Goal: Task Accomplishment & Management: Manage account settings

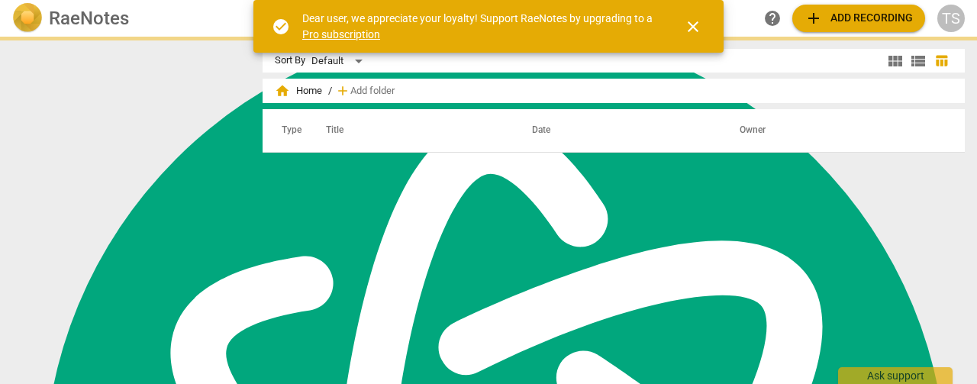
scroll to position [414, 0]
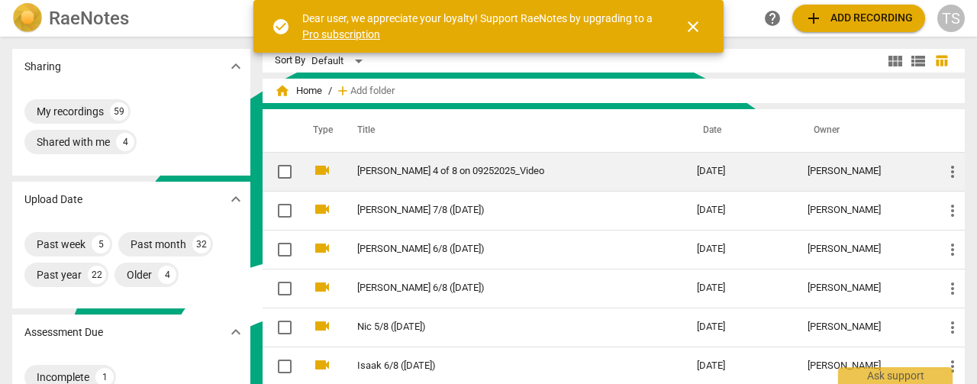
click at [490, 169] on link "Ronnie 4 of 8 on 09252025_Video" at bounding box center [499, 171] width 285 height 11
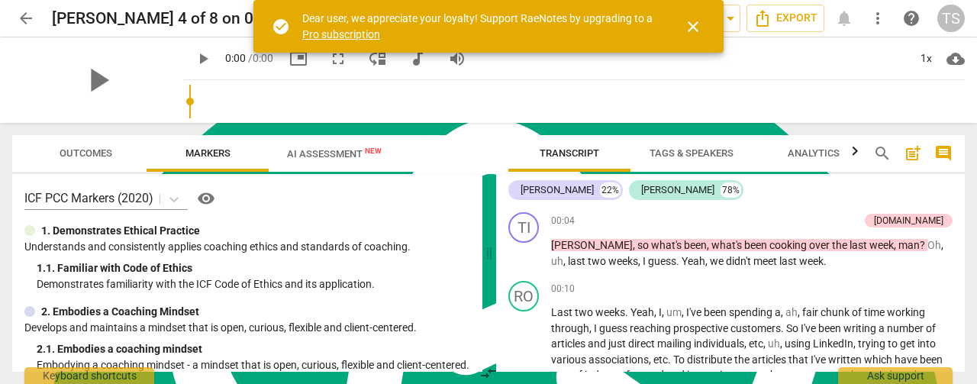
click at [694, 29] on span "close" at bounding box center [693, 27] width 18 height 18
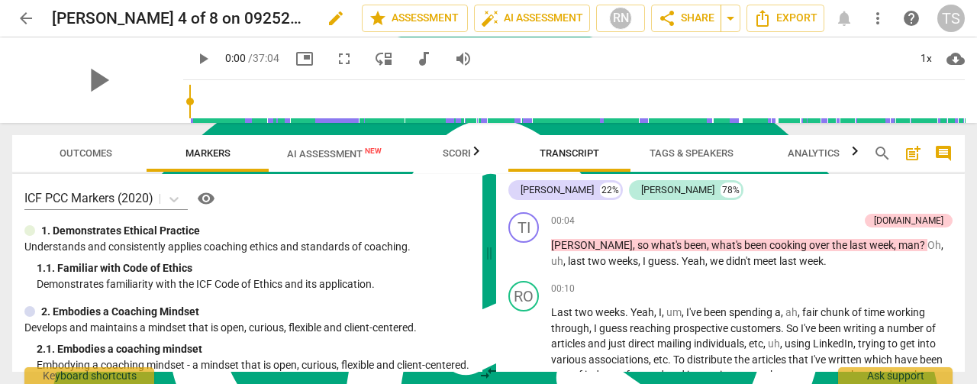
click at [327, 18] on span "edit" at bounding box center [336, 18] width 18 height 18
type input "[PERSON_NAME] 4/8 ([DATE])"
click at [307, 16] on span "done" at bounding box center [308, 18] width 18 height 18
click at [313, 149] on span "AI Assessment New" at bounding box center [334, 153] width 95 height 11
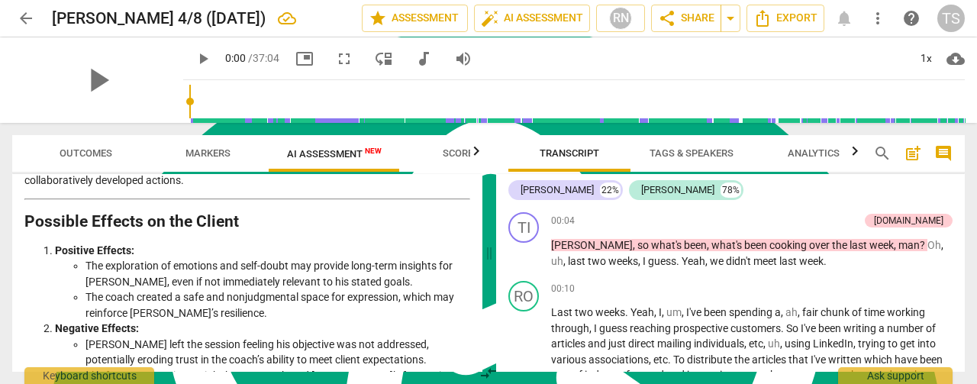
scroll to position [2588, 0]
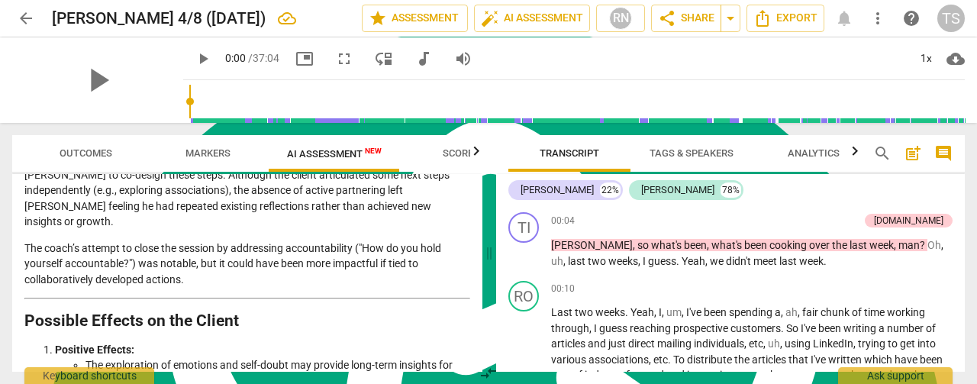
click at [11, 15] on header "arrow_back Ronnie 4/8 (9/25/25) edit star Assessment auto_fix_high AI Assessmen…" at bounding box center [488, 18] width 977 height 37
click at [24, 15] on span "arrow_back" at bounding box center [26, 18] width 18 height 18
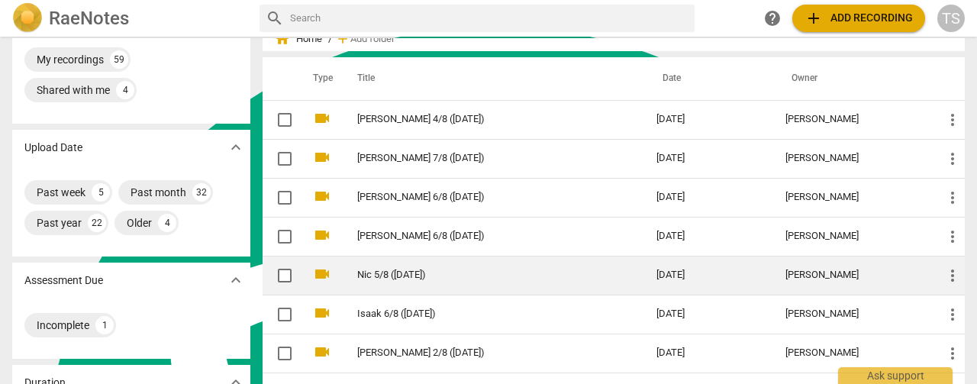
scroll to position [76, 0]
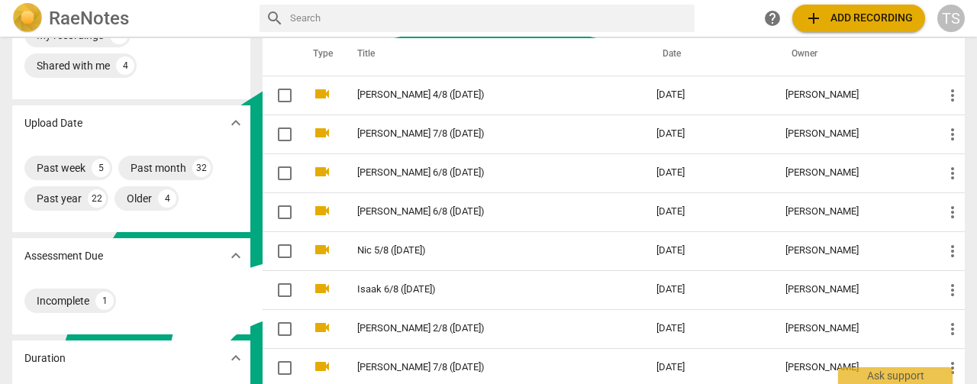
click at [825, 18] on span "add Add recording" at bounding box center [859, 18] width 108 height 18
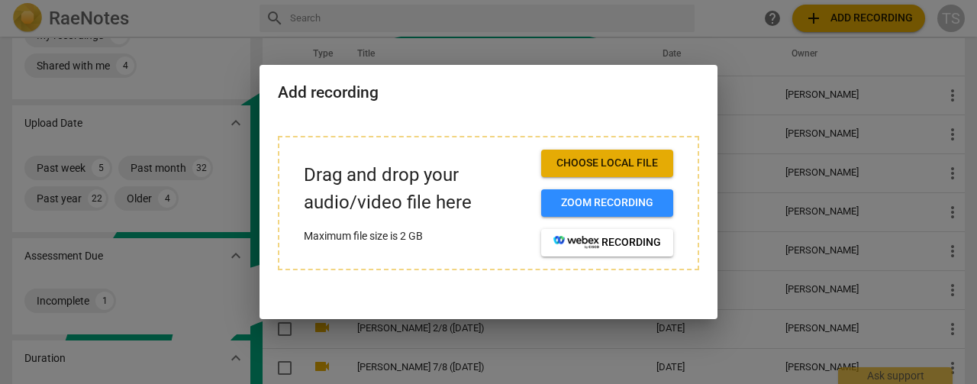
click at [647, 167] on span "Choose local file" at bounding box center [608, 163] width 108 height 15
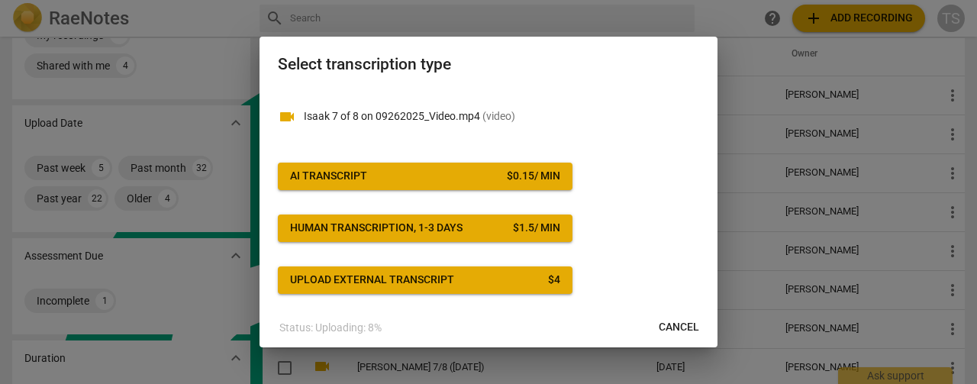
click at [507, 183] on button "AI Transcript $ 0.15 / min" at bounding box center [425, 176] width 295 height 27
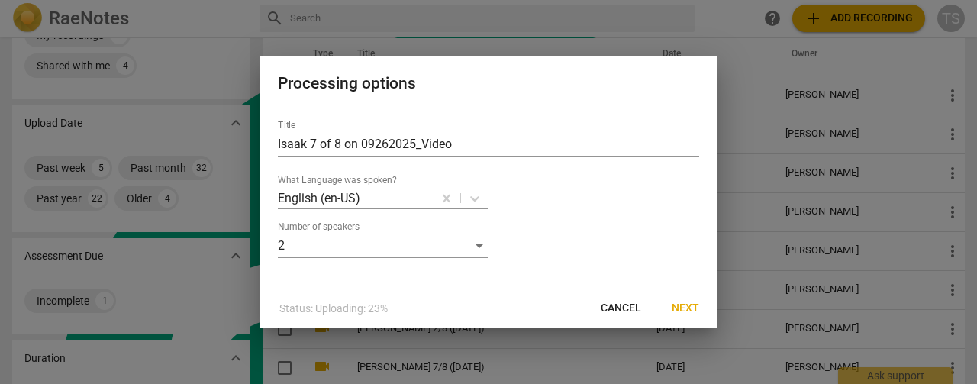
click at [679, 302] on span "Next" at bounding box center [685, 308] width 27 height 15
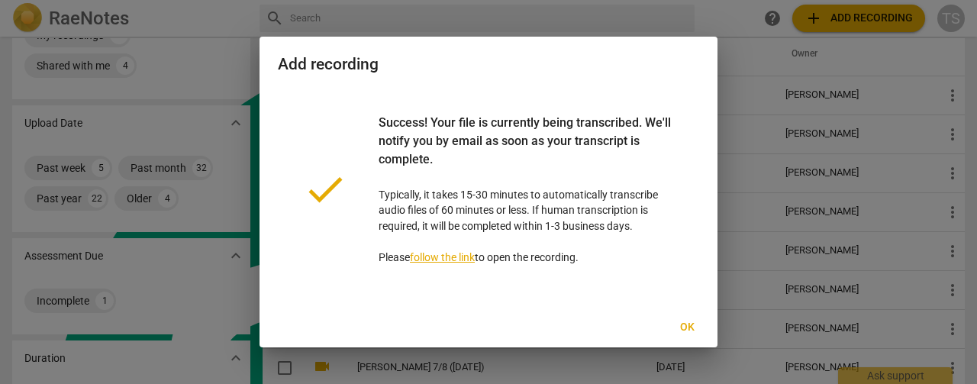
click at [690, 328] on span "Ok" at bounding box center [687, 327] width 24 height 15
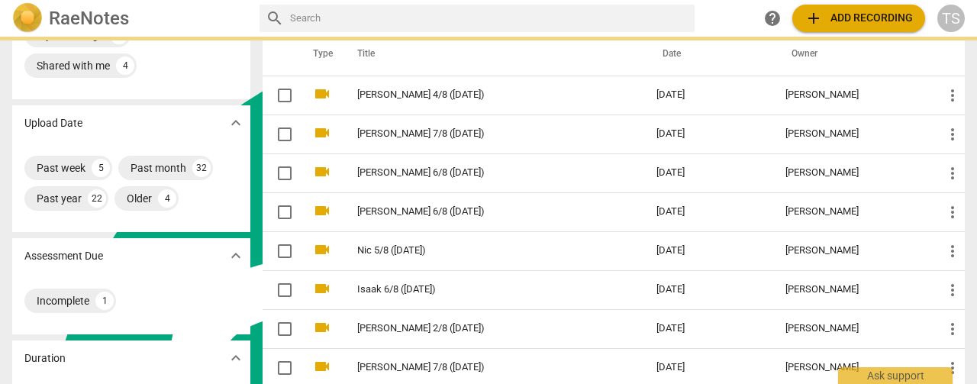
scroll to position [0, 0]
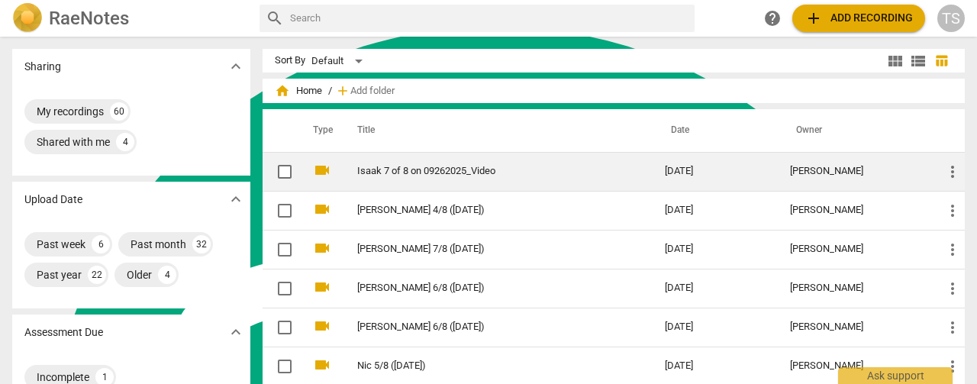
click at [460, 171] on link "Isaak 7 of 8 on 09262025_Video" at bounding box center [483, 171] width 253 height 11
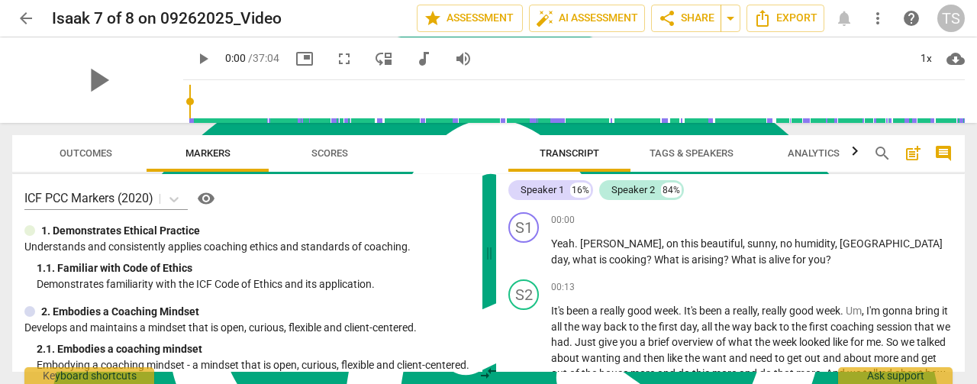
click at [673, 150] on span "Tags & Speakers" at bounding box center [692, 152] width 84 height 11
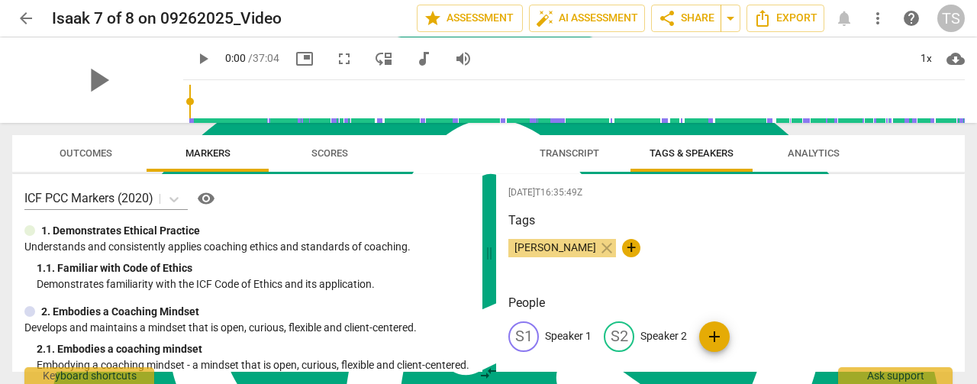
click at [562, 337] on p "Speaker 1" at bounding box center [568, 336] width 47 height 16
type textarea "Speaker 1"
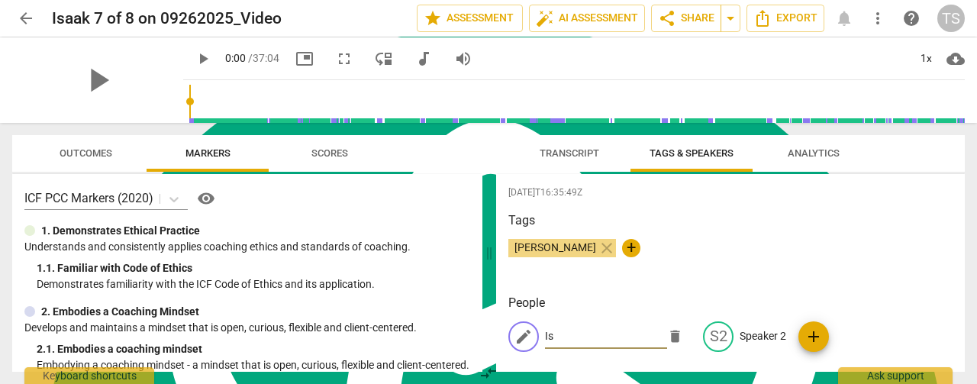
type input "I"
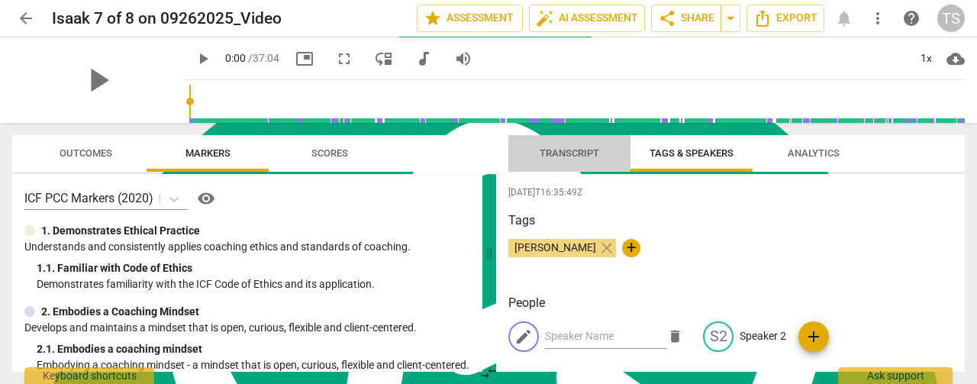
click at [563, 150] on span "Transcript" at bounding box center [570, 152] width 60 height 11
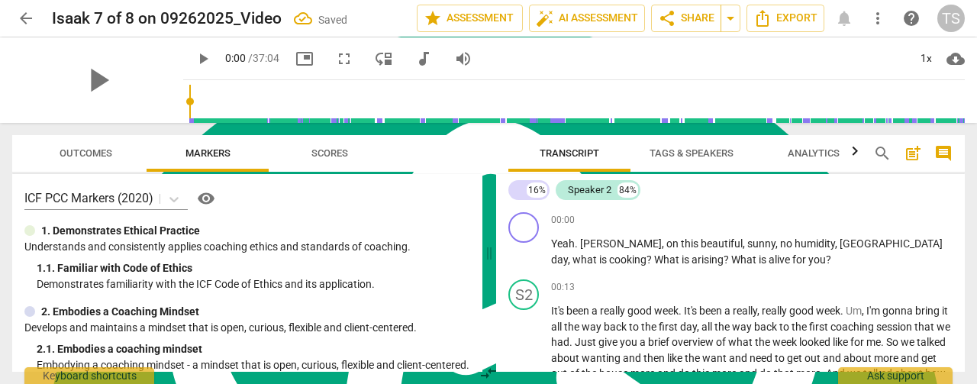
click at [665, 154] on span "Tags & Speakers" at bounding box center [692, 152] width 84 height 11
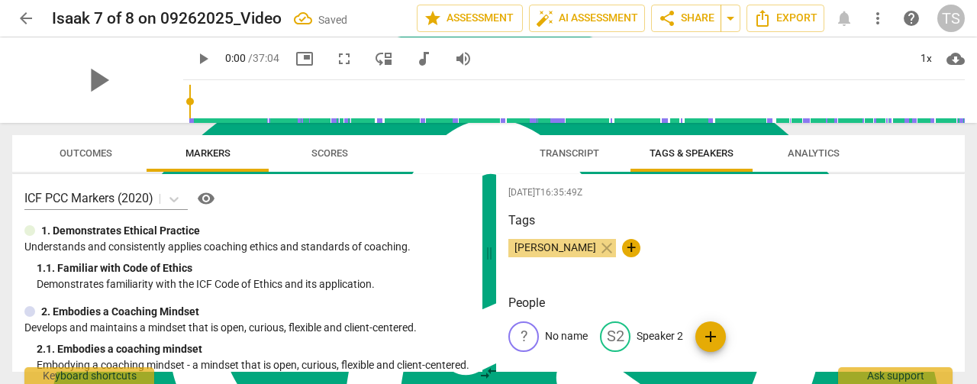
click at [560, 340] on p "No name" at bounding box center [566, 336] width 43 height 16
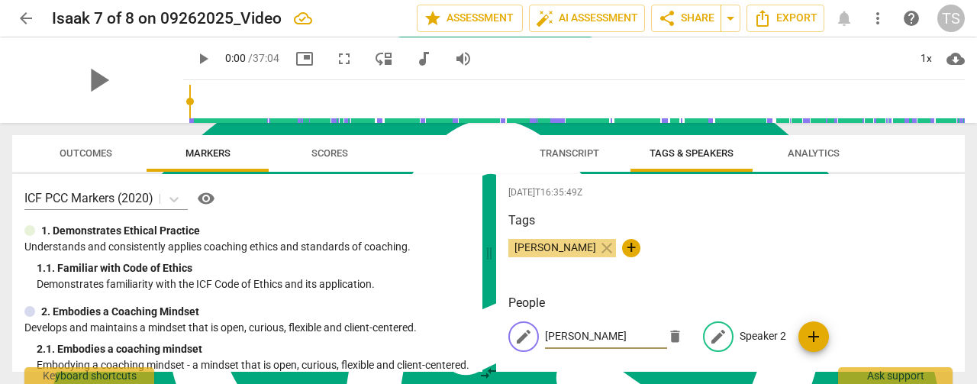
type input "[PERSON_NAME]"
click at [746, 333] on p "Speaker 2" at bounding box center [763, 336] width 47 height 16
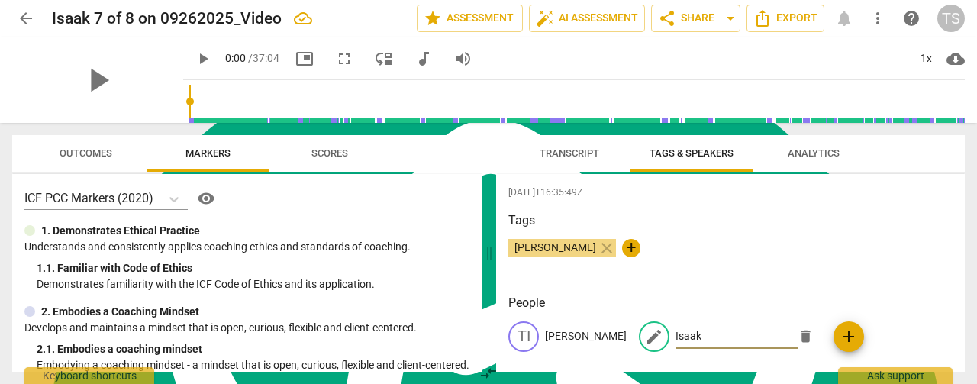
type input "Isaak"
click at [563, 158] on span "Transcript" at bounding box center [570, 152] width 60 height 11
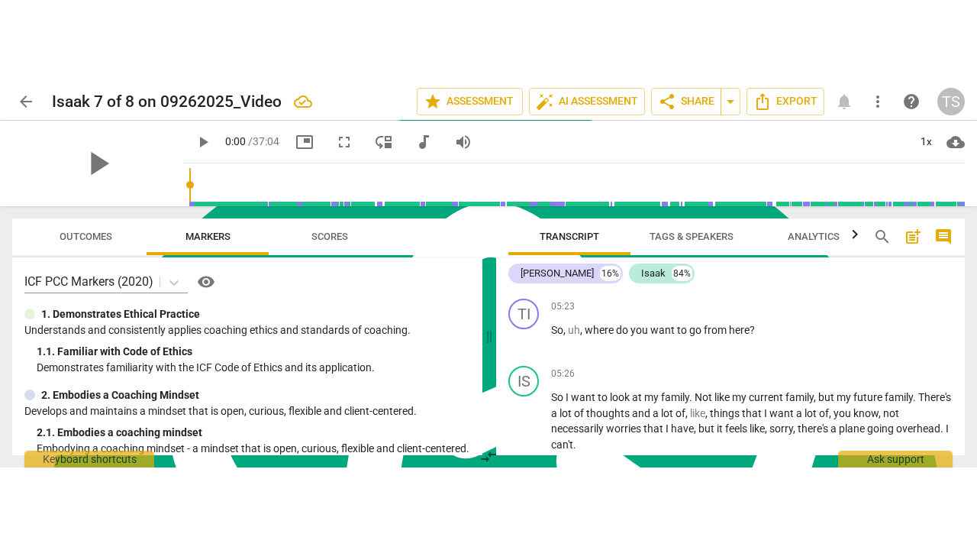
scroll to position [1756, 0]
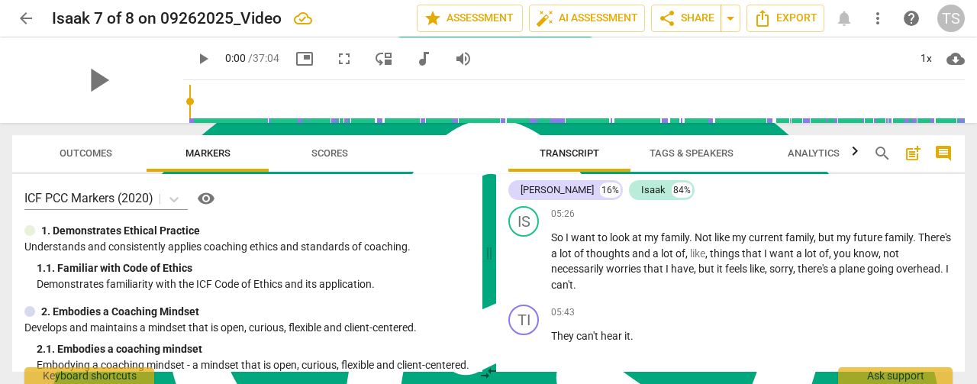
click at [335, 62] on span "fullscreen" at bounding box center [344, 59] width 18 height 18
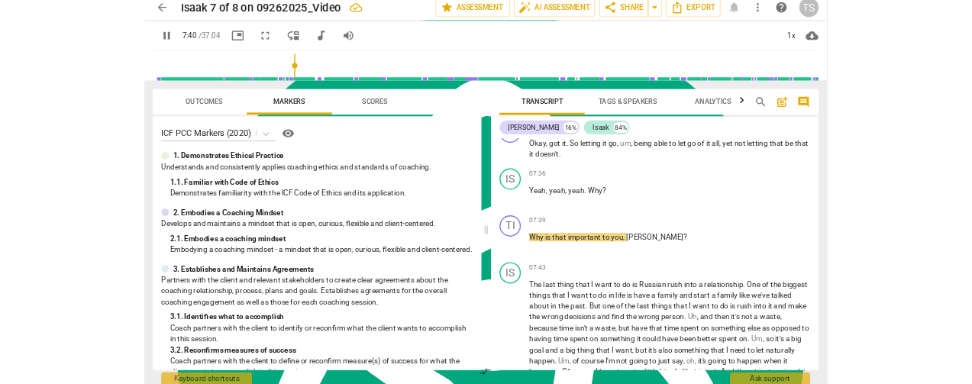
scroll to position [414, 0]
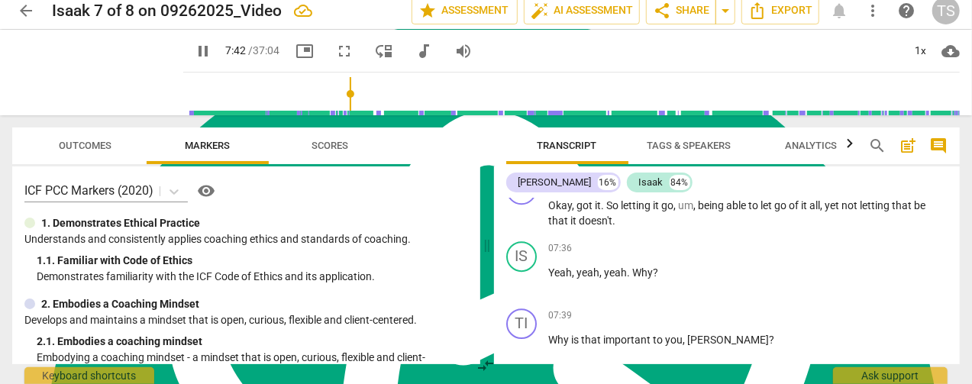
click at [194, 53] on span "pause" at bounding box center [203, 51] width 18 height 18
type input "463"
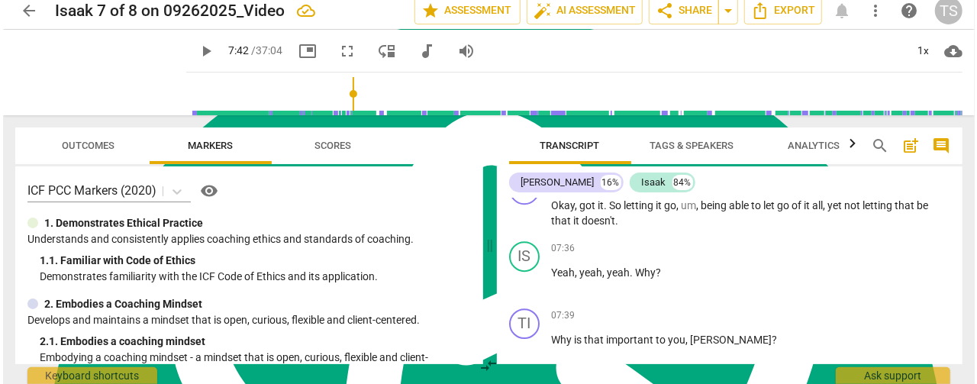
scroll to position [0, 0]
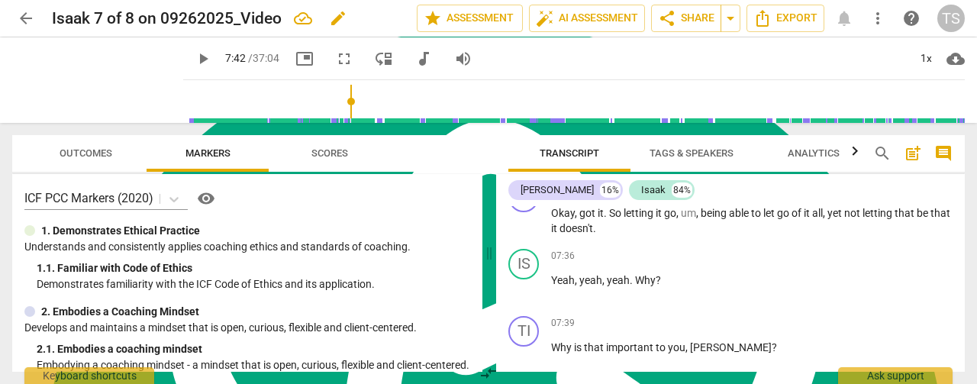
click at [335, 19] on span "edit" at bounding box center [338, 18] width 18 height 18
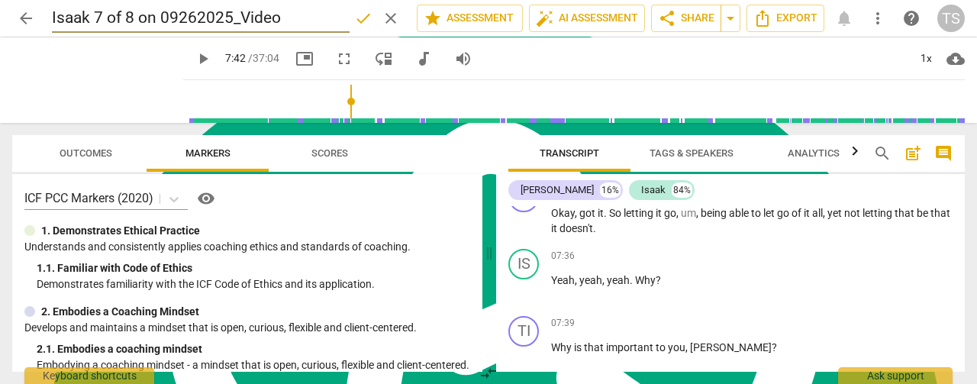
click at [286, 19] on input "Isaak 7 of 8 on 09262025_Video" at bounding box center [201, 18] width 298 height 29
type input "Isaak 7/8 ([DATE])"
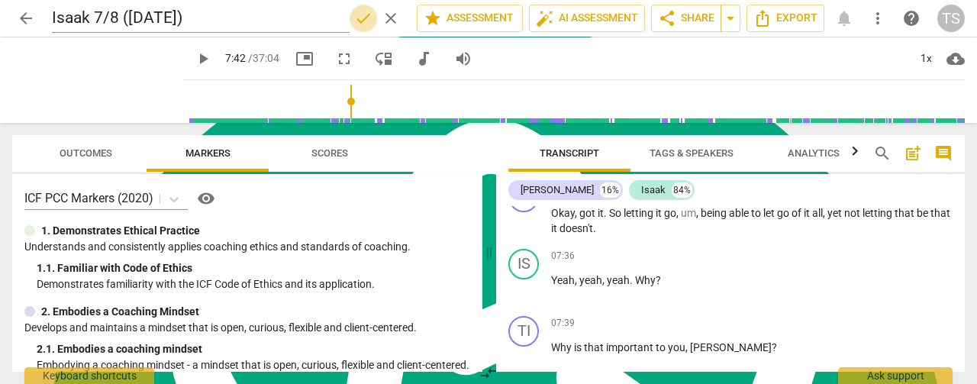
click at [359, 18] on span "done" at bounding box center [363, 18] width 18 height 18
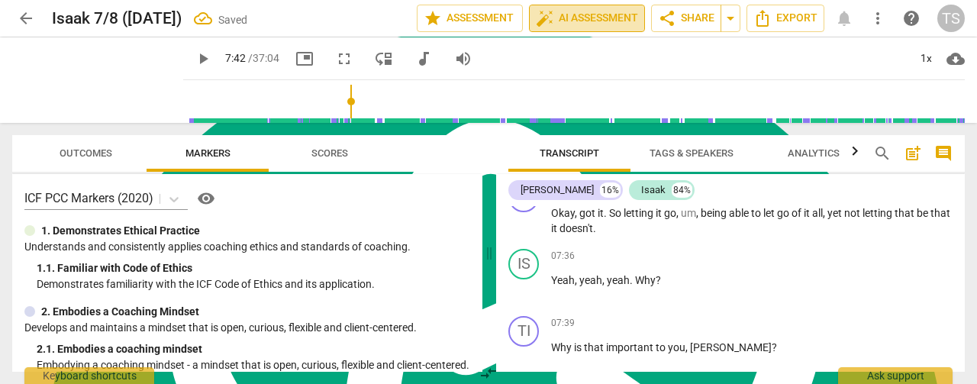
click at [583, 16] on span "auto_fix_high AI Assessment" at bounding box center [587, 18] width 102 height 18
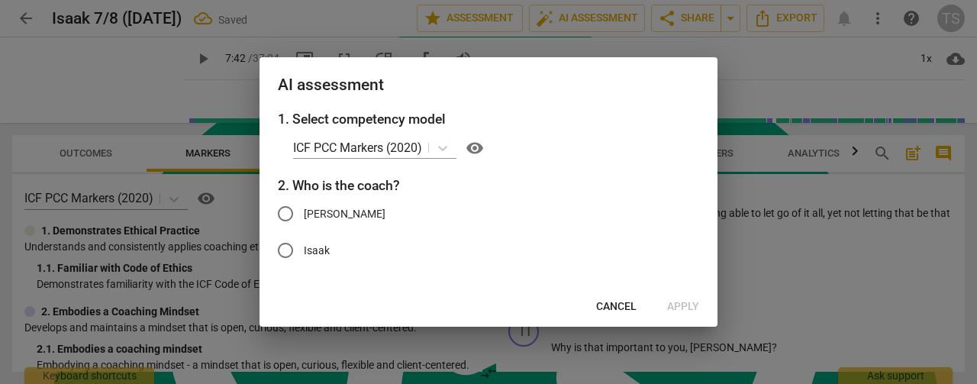
click at [289, 215] on input "[PERSON_NAME]" at bounding box center [285, 213] width 37 height 37
radio input "true"
click at [686, 308] on span "Apply" at bounding box center [683, 306] width 32 height 15
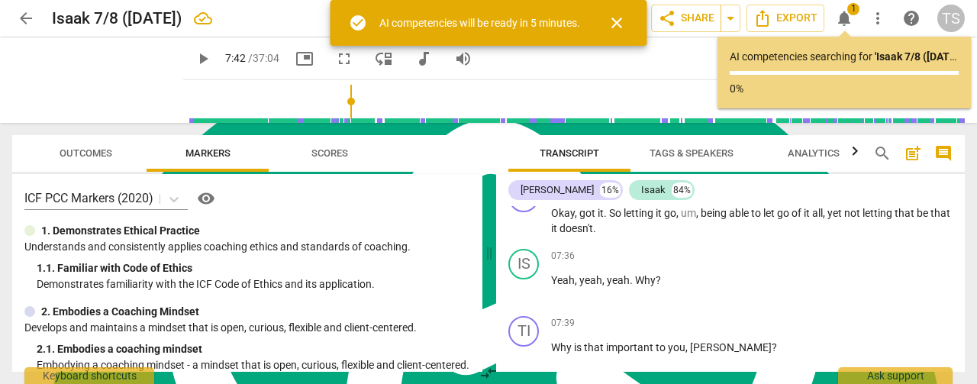
click at [24, 21] on span "arrow_back" at bounding box center [26, 18] width 18 height 18
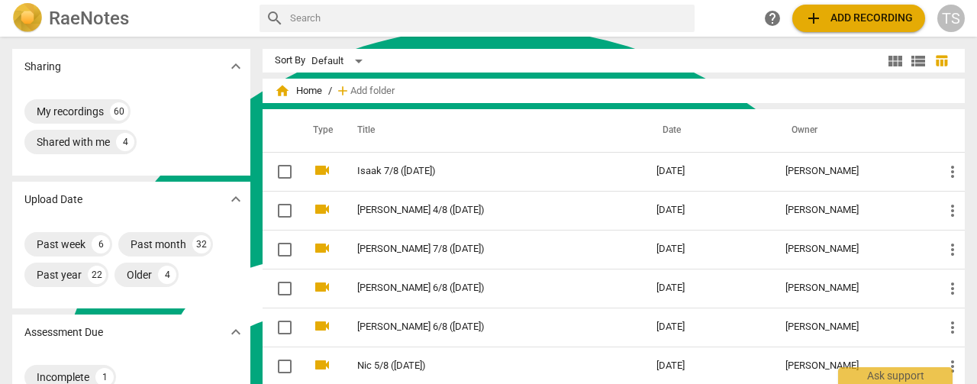
click at [857, 25] on span "add Add recording" at bounding box center [859, 18] width 108 height 18
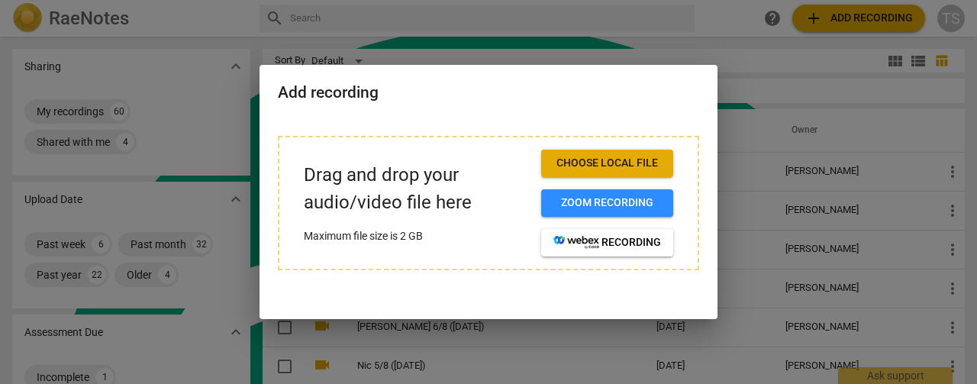
click at [612, 166] on span "Choose local file" at bounding box center [608, 163] width 108 height 15
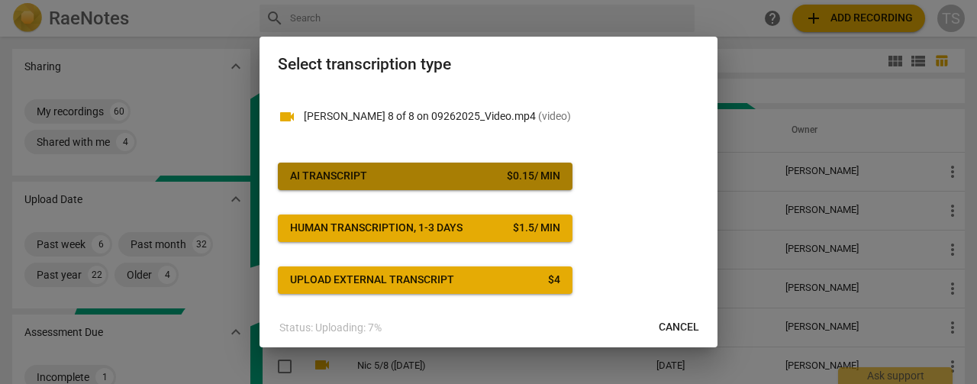
click at [544, 179] on div "$ 0.15 / min" at bounding box center [533, 176] width 53 height 15
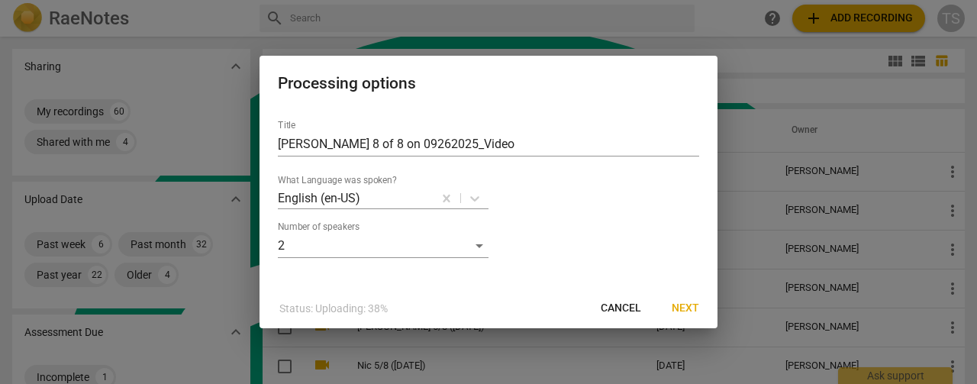
click at [686, 308] on span "Next" at bounding box center [685, 308] width 27 height 15
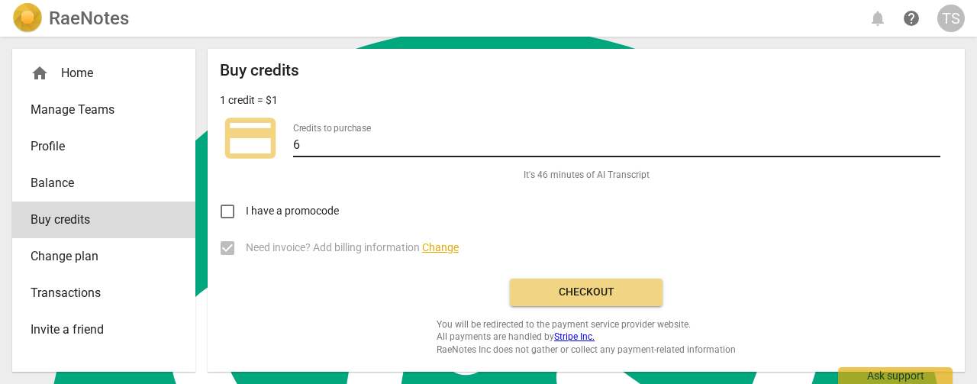
click at [936, 144] on input "6" at bounding box center [616, 146] width 647 height 22
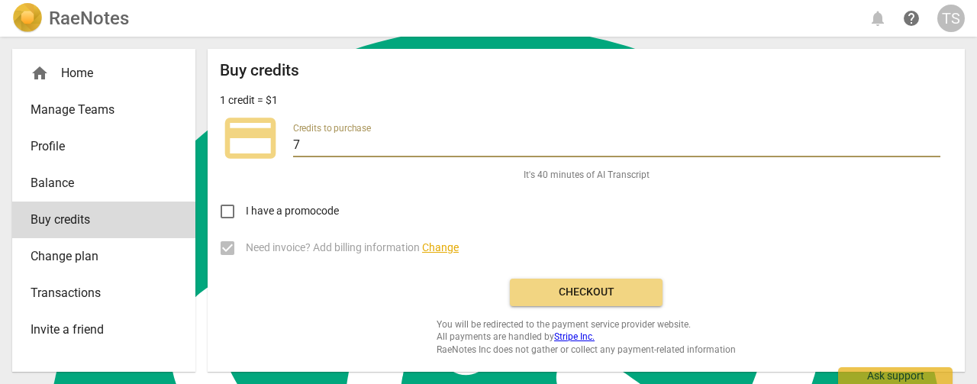
click at [935, 144] on input "7" at bounding box center [616, 146] width 647 height 22
click at [935, 144] on input "8" at bounding box center [616, 146] width 647 height 22
click at [935, 141] on input "9" at bounding box center [616, 146] width 647 height 22
click at [935, 140] on input "10" at bounding box center [616, 146] width 647 height 22
click at [935, 140] on input "11" at bounding box center [616, 146] width 647 height 22
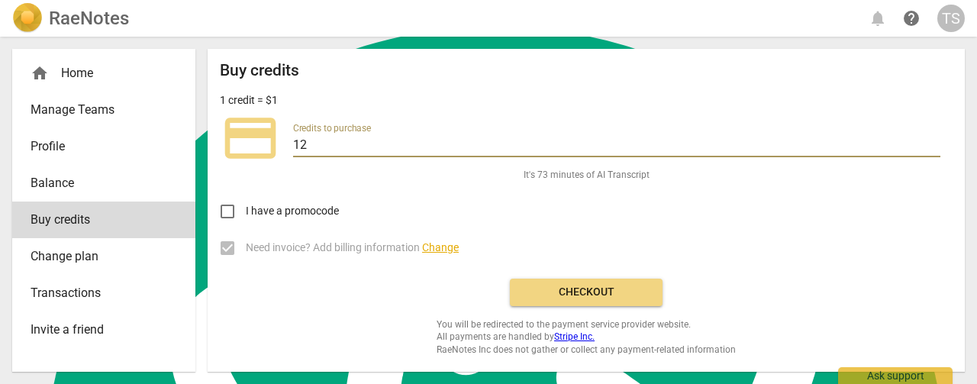
click at [935, 140] on input "12" at bounding box center [616, 146] width 647 height 22
click at [935, 140] on input "13" at bounding box center [616, 146] width 647 height 22
click at [935, 140] on input "14" at bounding box center [616, 146] width 647 height 22
click at [935, 140] on input "15" at bounding box center [616, 146] width 647 height 22
click at [935, 140] on input "16" at bounding box center [616, 146] width 647 height 22
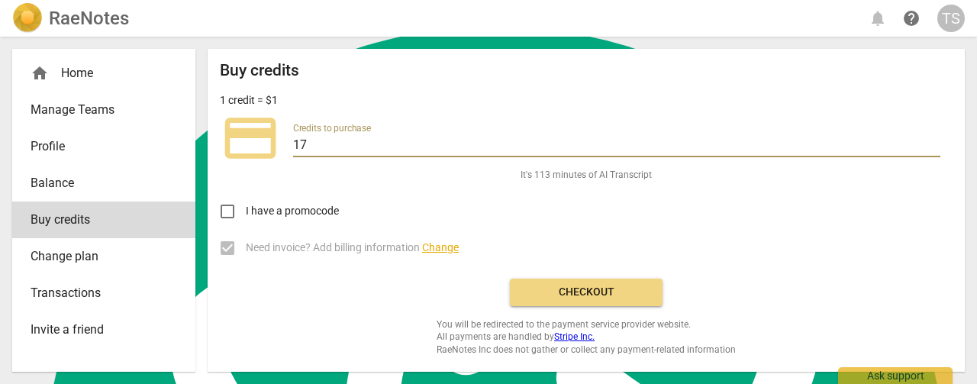
click at [935, 140] on input "17" at bounding box center [616, 146] width 647 height 22
click at [935, 140] on input "18" at bounding box center [616, 146] width 647 height 22
click at [935, 140] on input "19" at bounding box center [616, 146] width 647 height 22
type input "20"
click at [935, 140] on input "20" at bounding box center [616, 146] width 647 height 22
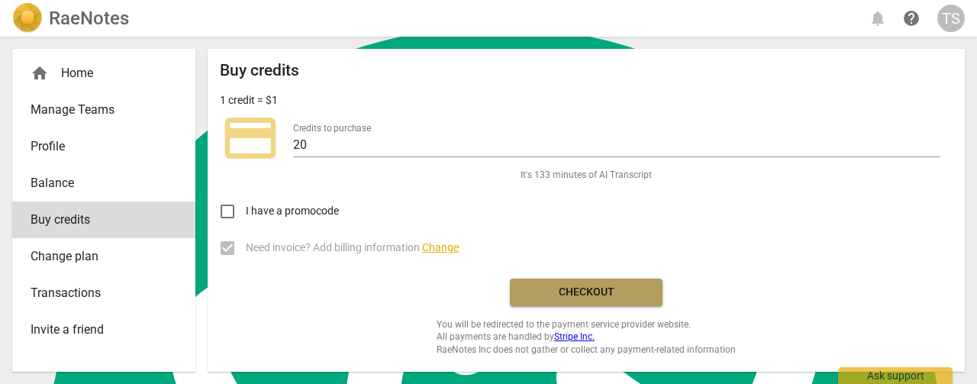
click at [625, 291] on span "Checkout" at bounding box center [586, 292] width 128 height 15
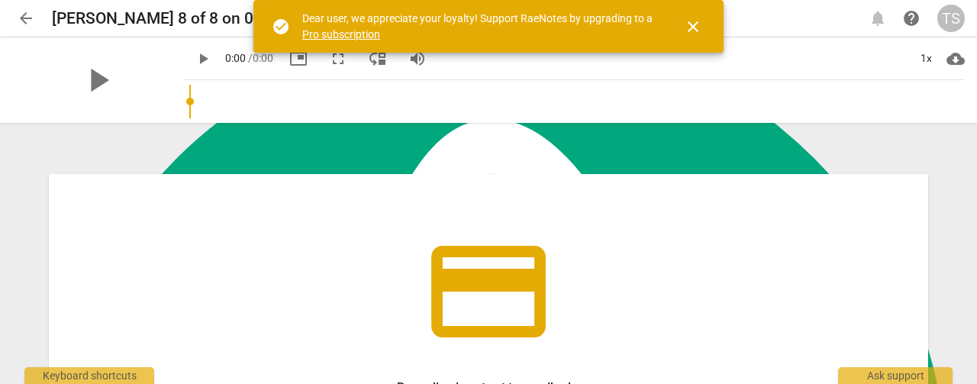
scroll to position [414, 0]
click at [692, 24] on span "close" at bounding box center [693, 27] width 18 height 18
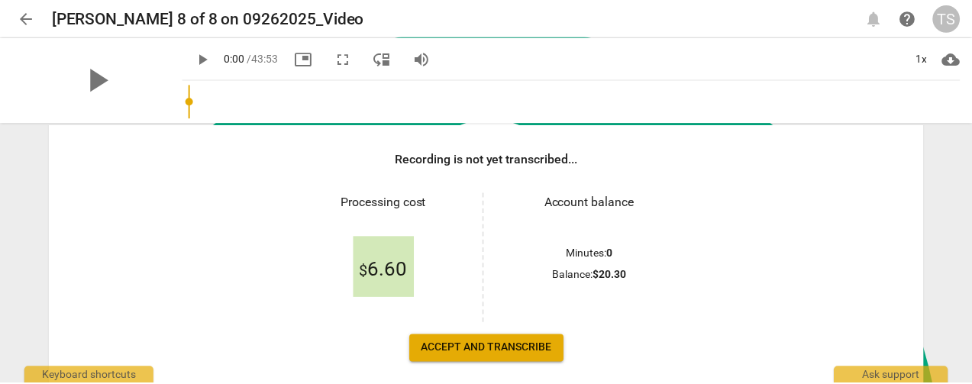
scroll to position [229, 0]
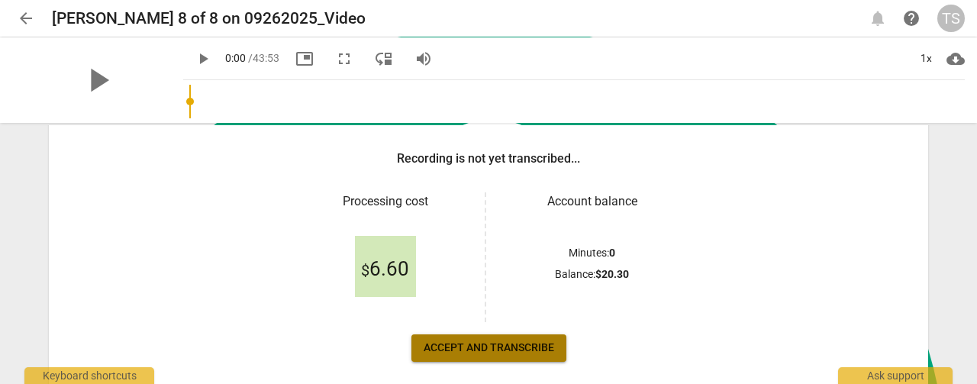
click at [477, 347] on span "Accept and transcribe" at bounding box center [489, 348] width 131 height 15
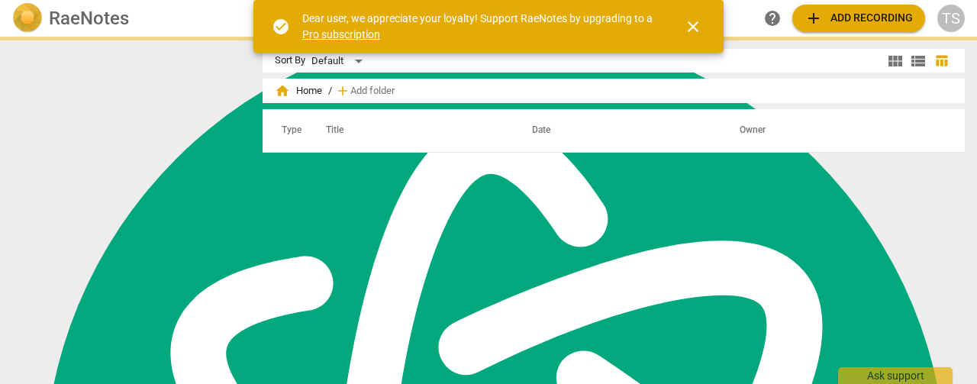
scroll to position [414, 0]
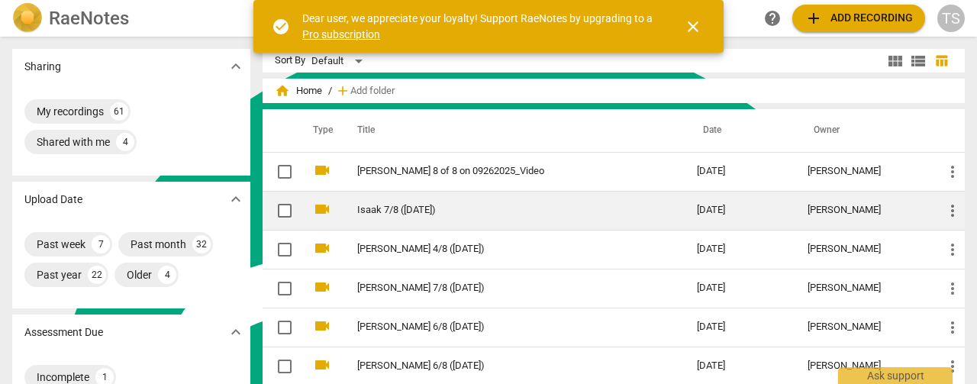
click at [424, 210] on link "Isaak 7/8 ([DATE])" at bounding box center [499, 210] width 285 height 11
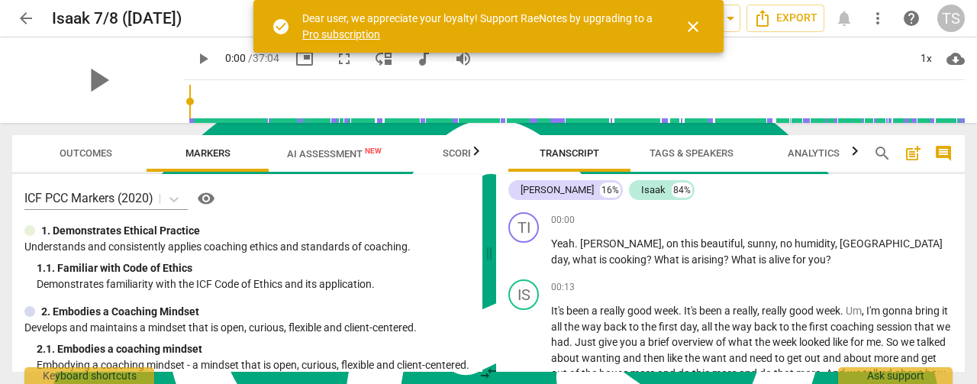
click at [694, 27] on span "close" at bounding box center [693, 27] width 18 height 18
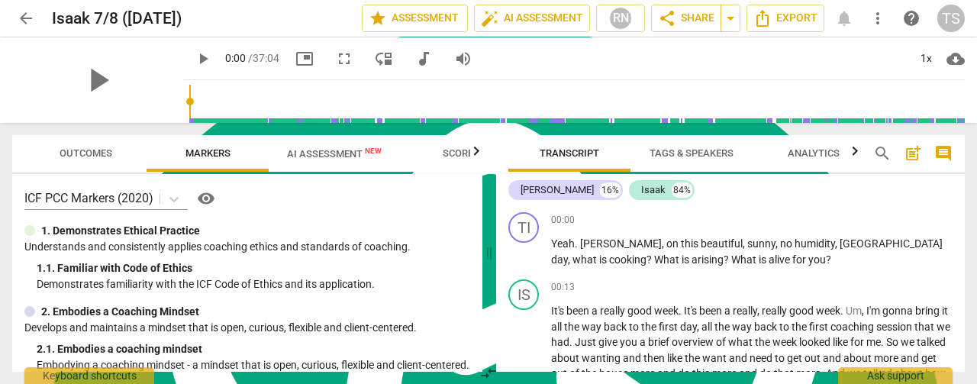
click at [333, 163] on span "AI Assessment New" at bounding box center [334, 153] width 131 height 23
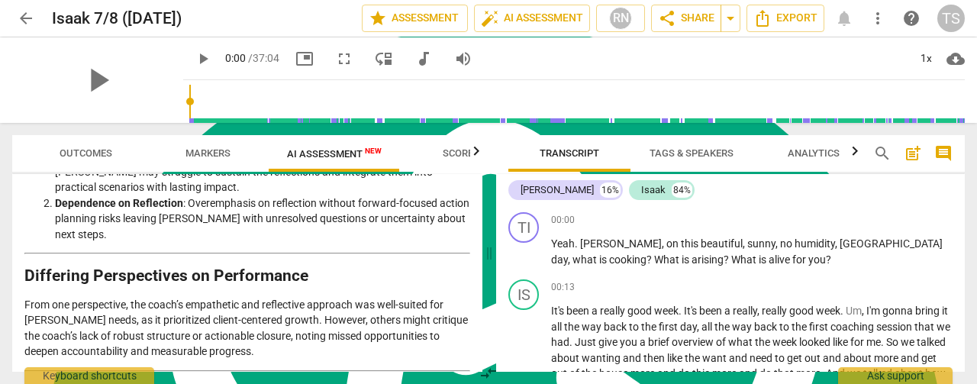
scroll to position [2141, 0]
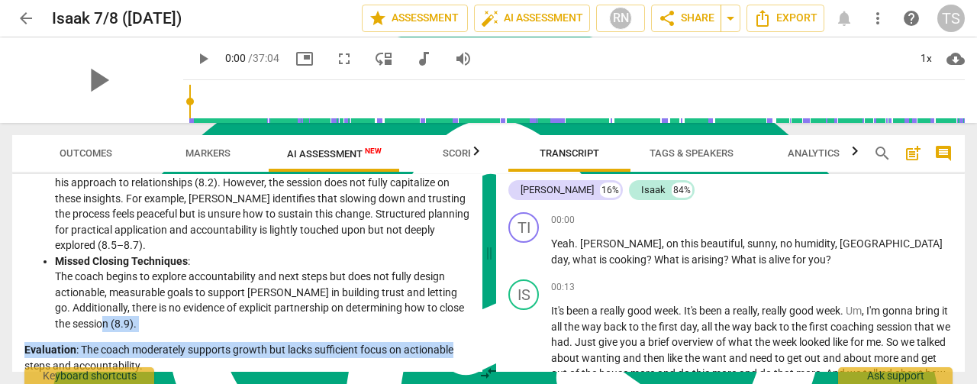
drag, startPoint x: 476, startPoint y: 324, endPoint x: 472, endPoint y: 298, distance: 27.1
type textarea "Evaluation: The coach moderately supports growth but lacks sufficient focus on …"
click at [472, 298] on div "Disclaimer: AI can make mistakes. Consult a qualified mentor coach before actin…" at bounding box center [247, 273] width 470 height 198
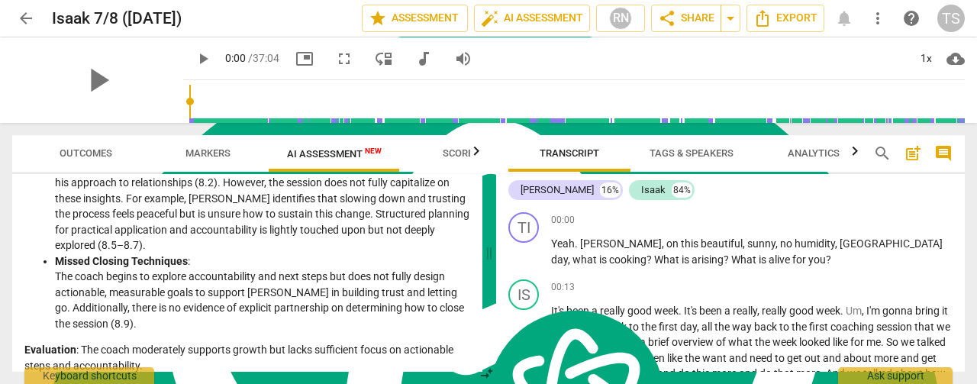
click at [308, 276] on li "Missed Closing Techniques : The coach begins to explore accountability and next…" at bounding box center [262, 292] width 415 height 79
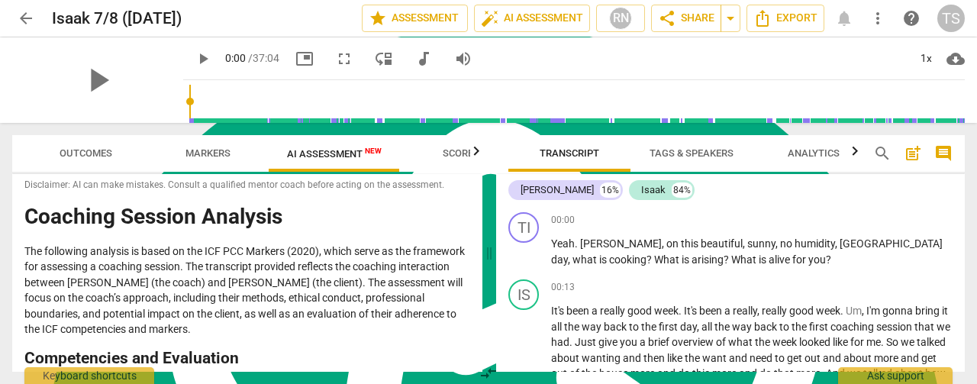
scroll to position [0, 0]
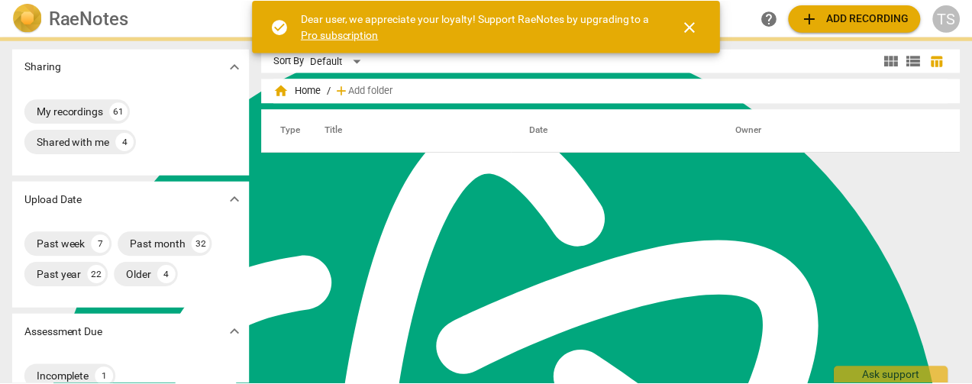
scroll to position [414, 0]
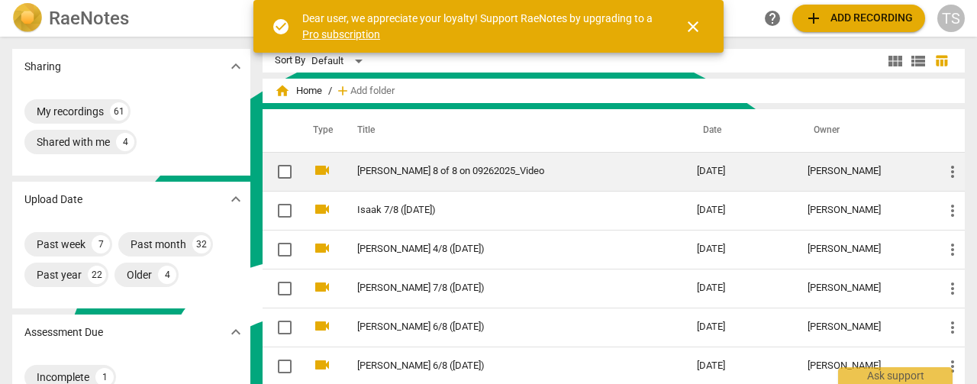
click at [449, 170] on link "[PERSON_NAME] 8 of 8 on 09262025_Video" at bounding box center [499, 171] width 285 height 11
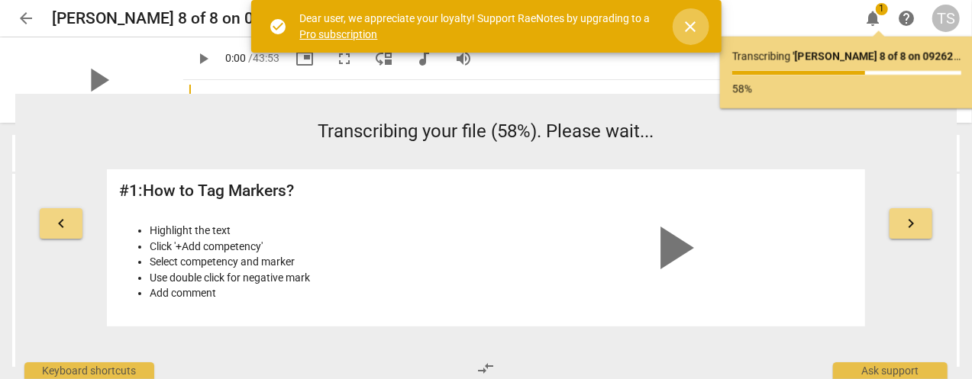
click at [690, 27] on span "close" at bounding box center [691, 27] width 18 height 18
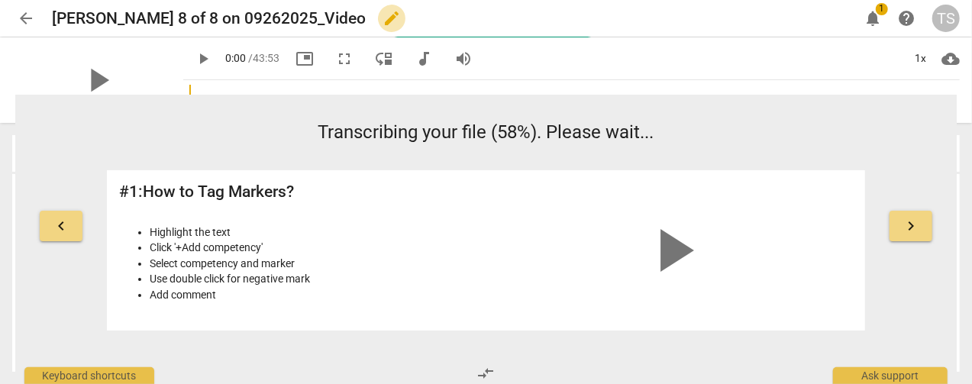
click at [382, 18] on span "edit" at bounding box center [391, 18] width 18 height 18
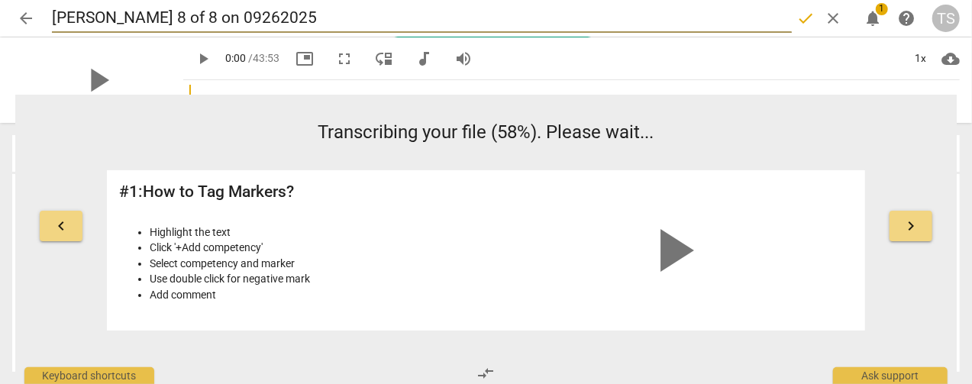
type input "[PERSON_NAME] 8 of 8 on 09262025"
click at [799, 18] on span "done" at bounding box center [805, 18] width 18 height 18
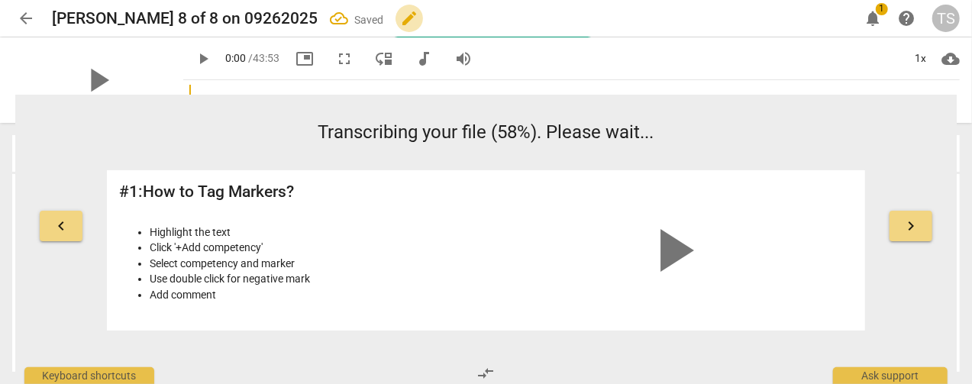
click at [400, 20] on span "edit" at bounding box center [409, 18] width 18 height 18
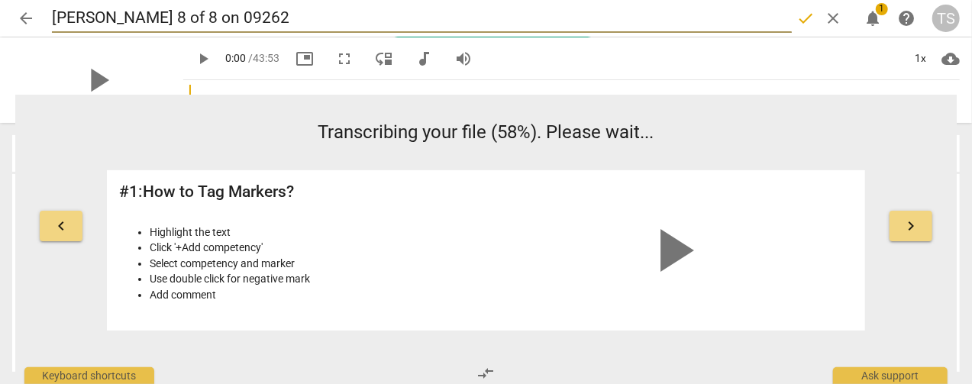
type input "[PERSON_NAME] 8 of 8 on 092625"
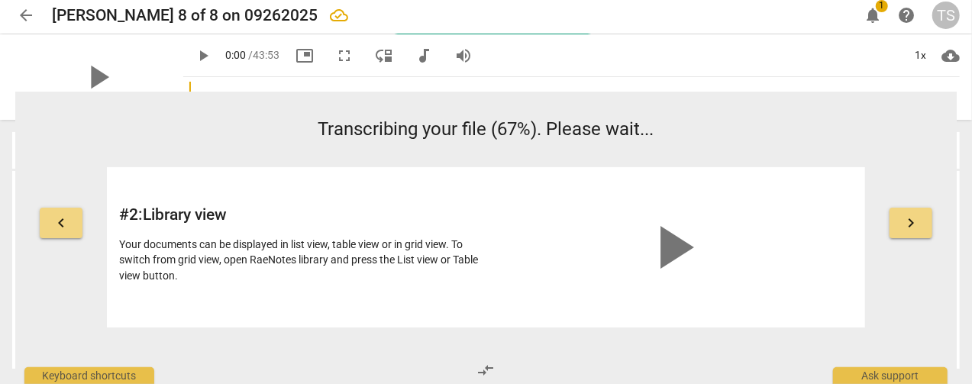
scroll to position [3, 0]
click at [24, 11] on span "arrow_back" at bounding box center [26, 15] width 18 height 18
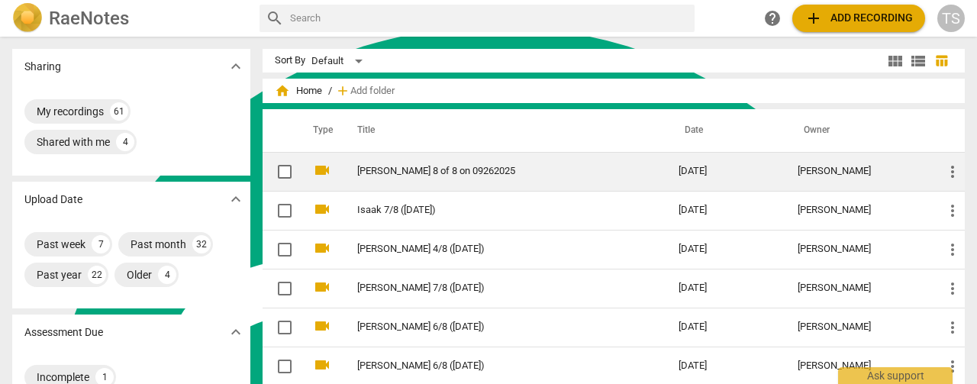
click at [414, 175] on link "[PERSON_NAME] 8 of 8 on 09262025" at bounding box center [490, 171] width 266 height 11
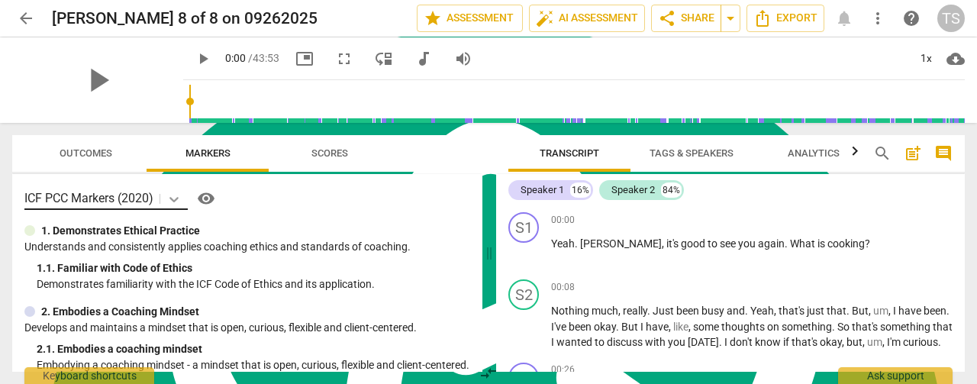
click at [174, 0] on body "arrow_back [PERSON_NAME] 8 of 8 on 09262025 edit star Assessment auto_fix_high …" at bounding box center [488, 0] width 977 height 0
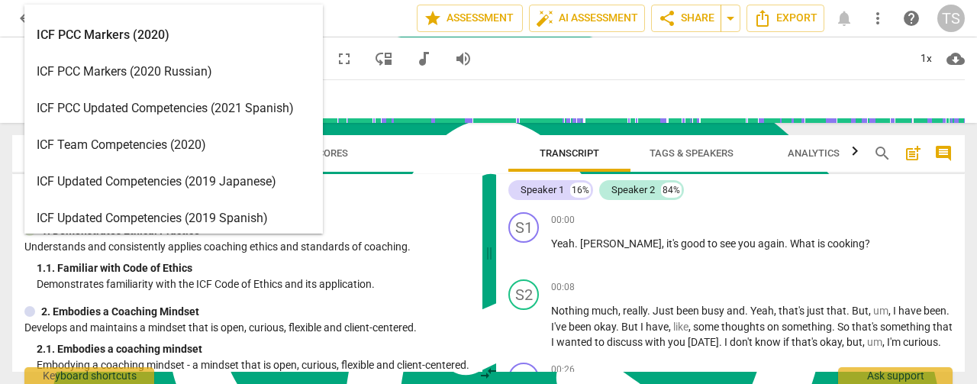
scroll to position [58, 0]
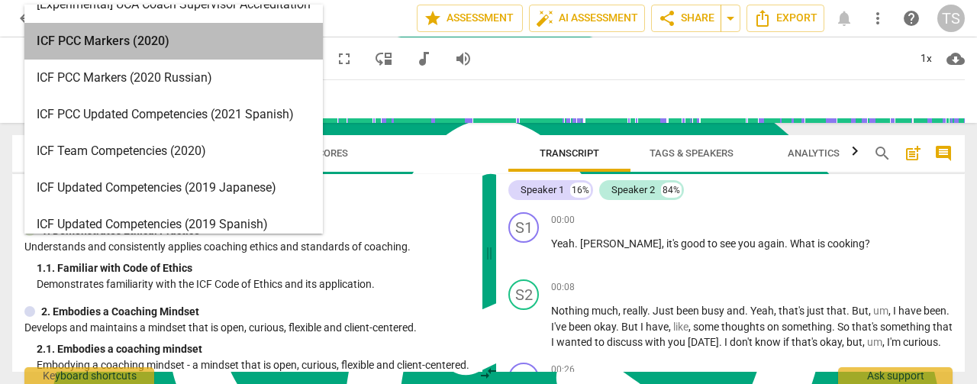
click at [153, 45] on div "ICF PCC Markers (2020)" at bounding box center [173, 41] width 299 height 37
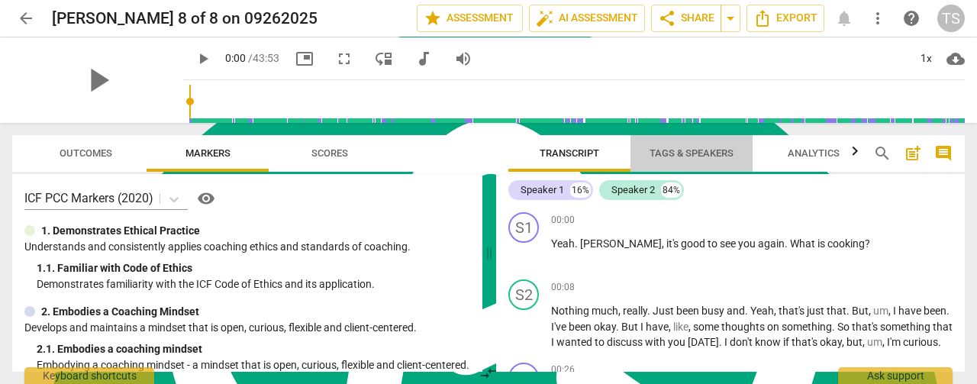
click at [683, 151] on span "Tags & Speakers" at bounding box center [692, 152] width 84 height 11
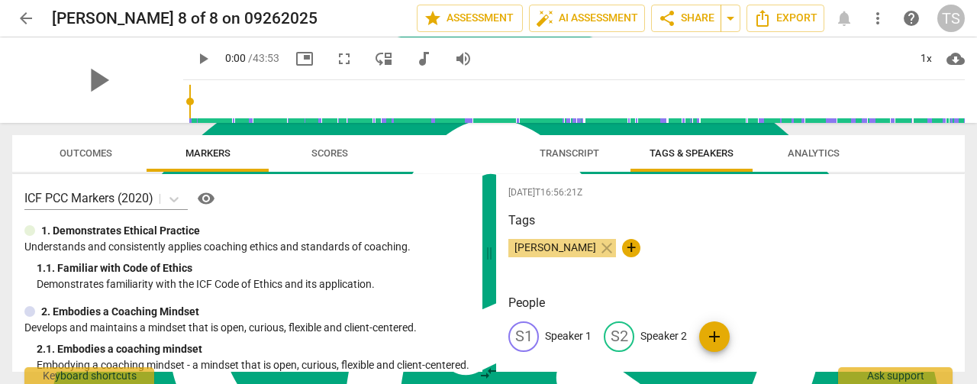
click at [563, 332] on p "Speaker 1" at bounding box center [568, 336] width 47 height 16
type textarea "Speaker 1"
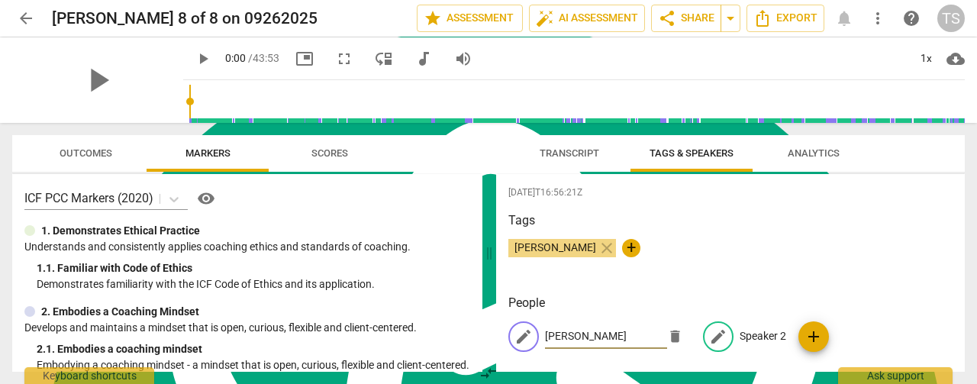
type input "[PERSON_NAME]"
click at [747, 335] on p "Speaker 2" at bounding box center [763, 336] width 47 height 16
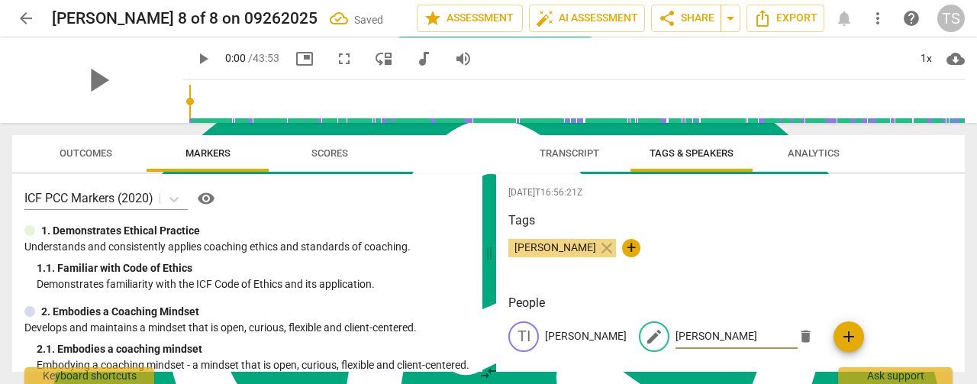
type input "[PERSON_NAME]"
click at [549, 153] on span "Transcript" at bounding box center [570, 152] width 60 height 11
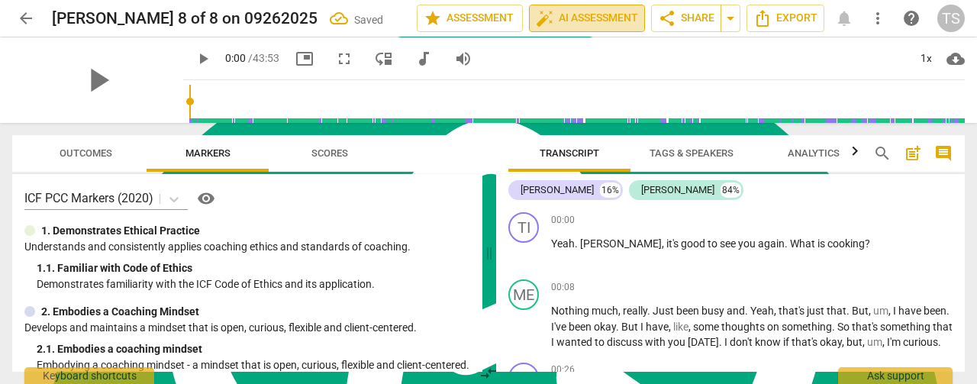
click at [575, 14] on span "auto_fix_high AI Assessment" at bounding box center [587, 18] width 102 height 18
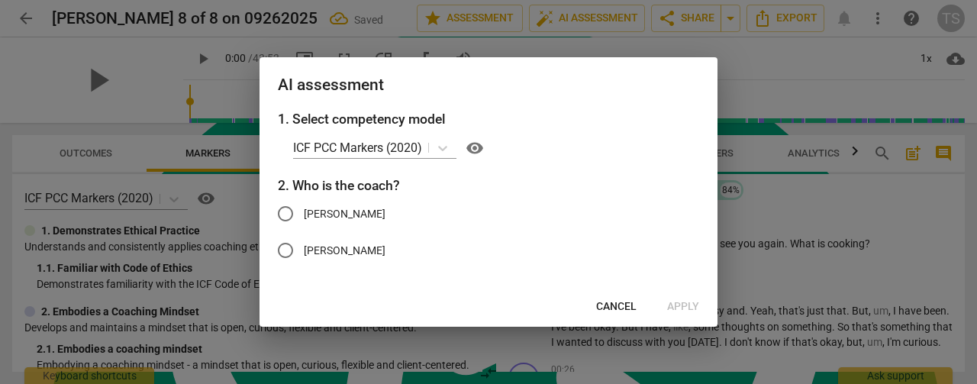
click at [310, 213] on span "[PERSON_NAME]" at bounding box center [345, 214] width 82 height 16
click at [304, 213] on input "[PERSON_NAME]" at bounding box center [285, 213] width 37 height 37
radio input "true"
click at [683, 306] on span "Apply" at bounding box center [683, 306] width 32 height 15
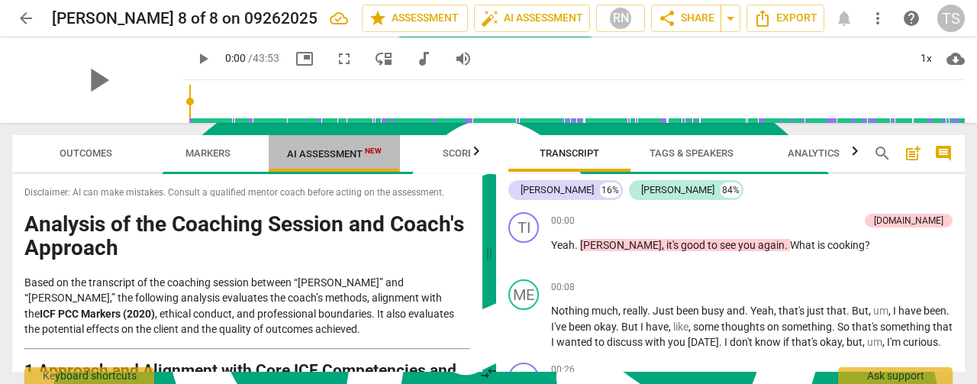
click at [347, 159] on span "AI Assessment New" at bounding box center [334, 153] width 95 height 11
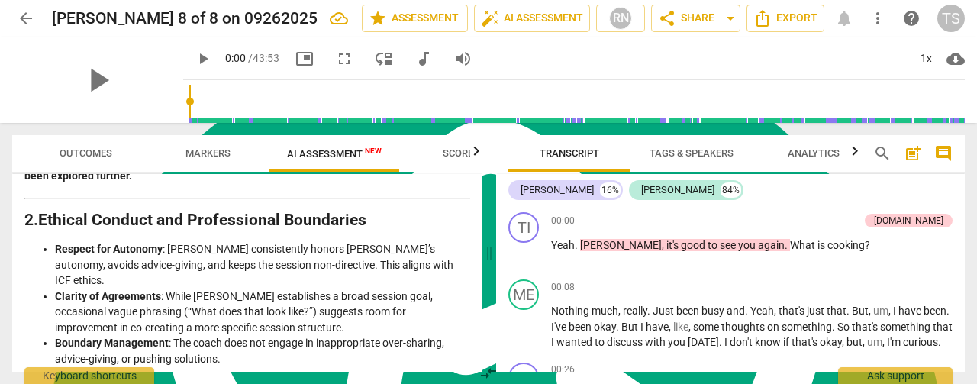
scroll to position [2100, 0]
